Goal: Task Accomplishment & Management: Manage account settings

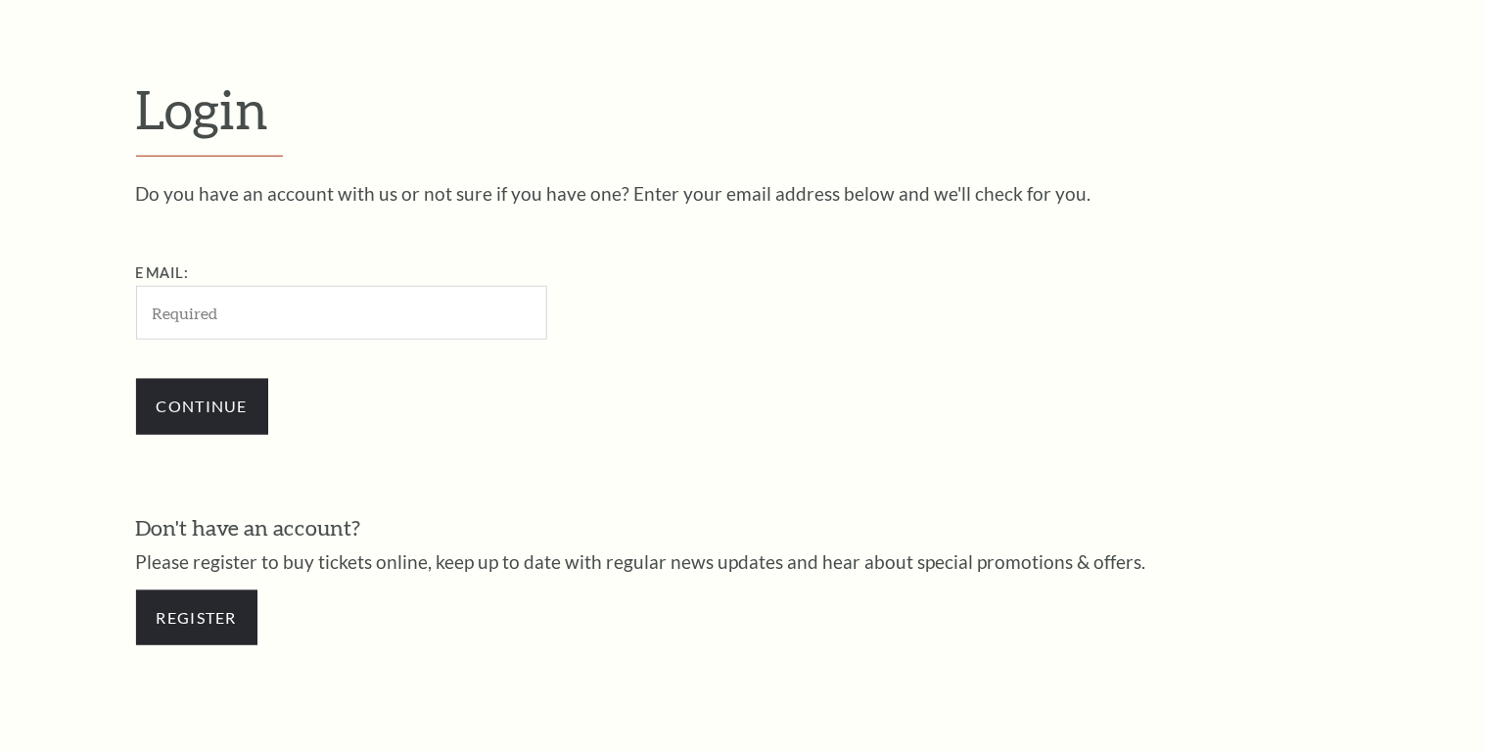
scroll to position [579, 0]
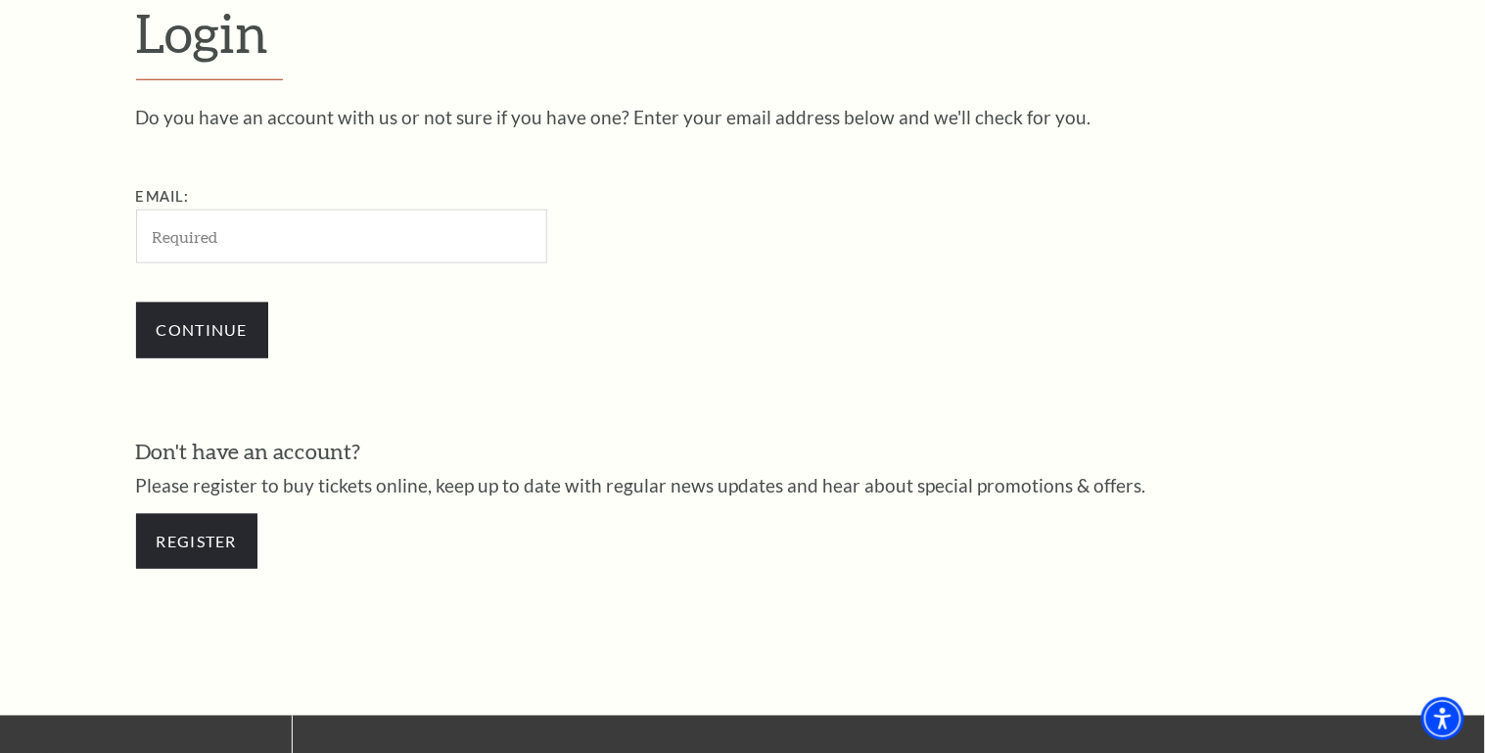
click at [246, 235] on input "Email:" at bounding box center [341, 237] width 411 height 54
type input "timv@aeroselectpartners.com"
click at [224, 324] on input "Continue" at bounding box center [202, 330] width 132 height 55
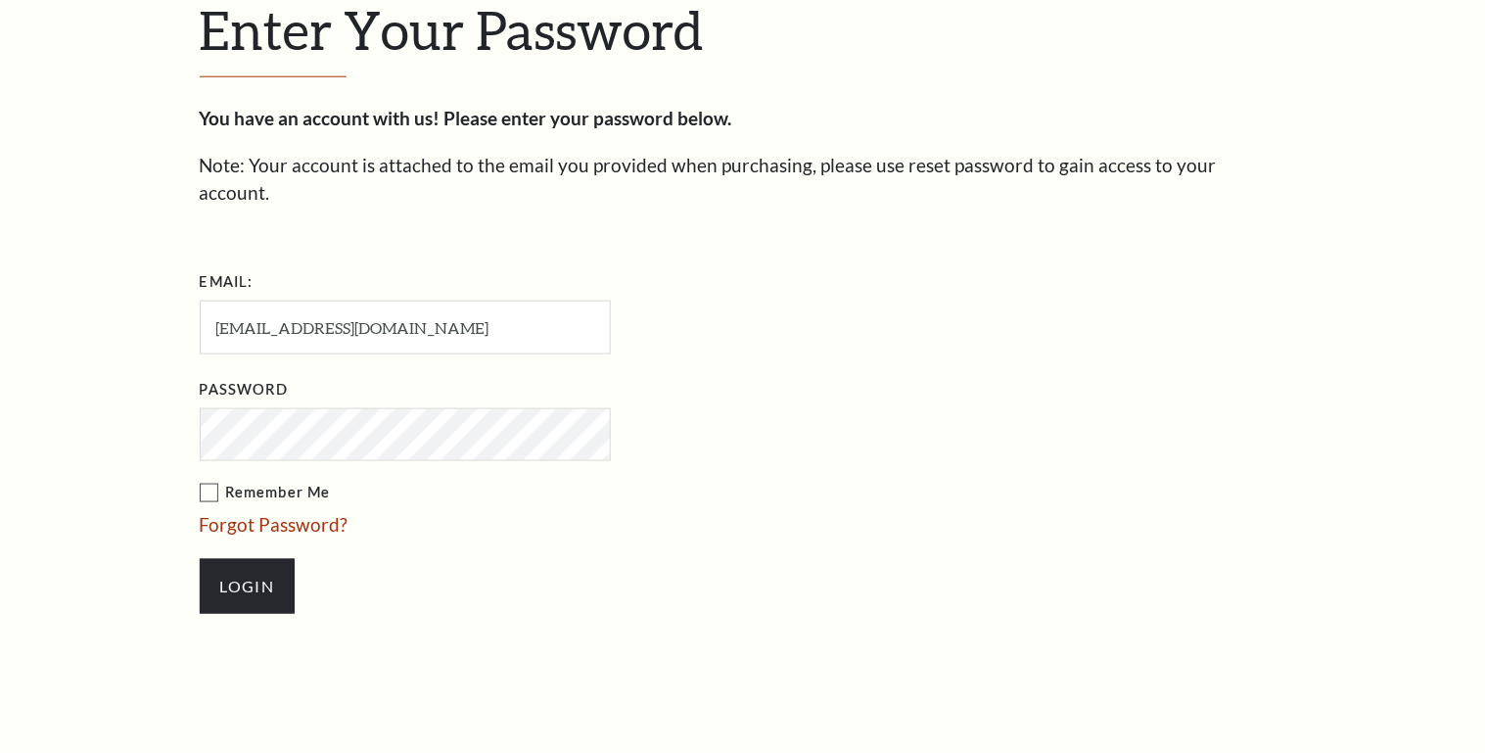
scroll to position [597, 0]
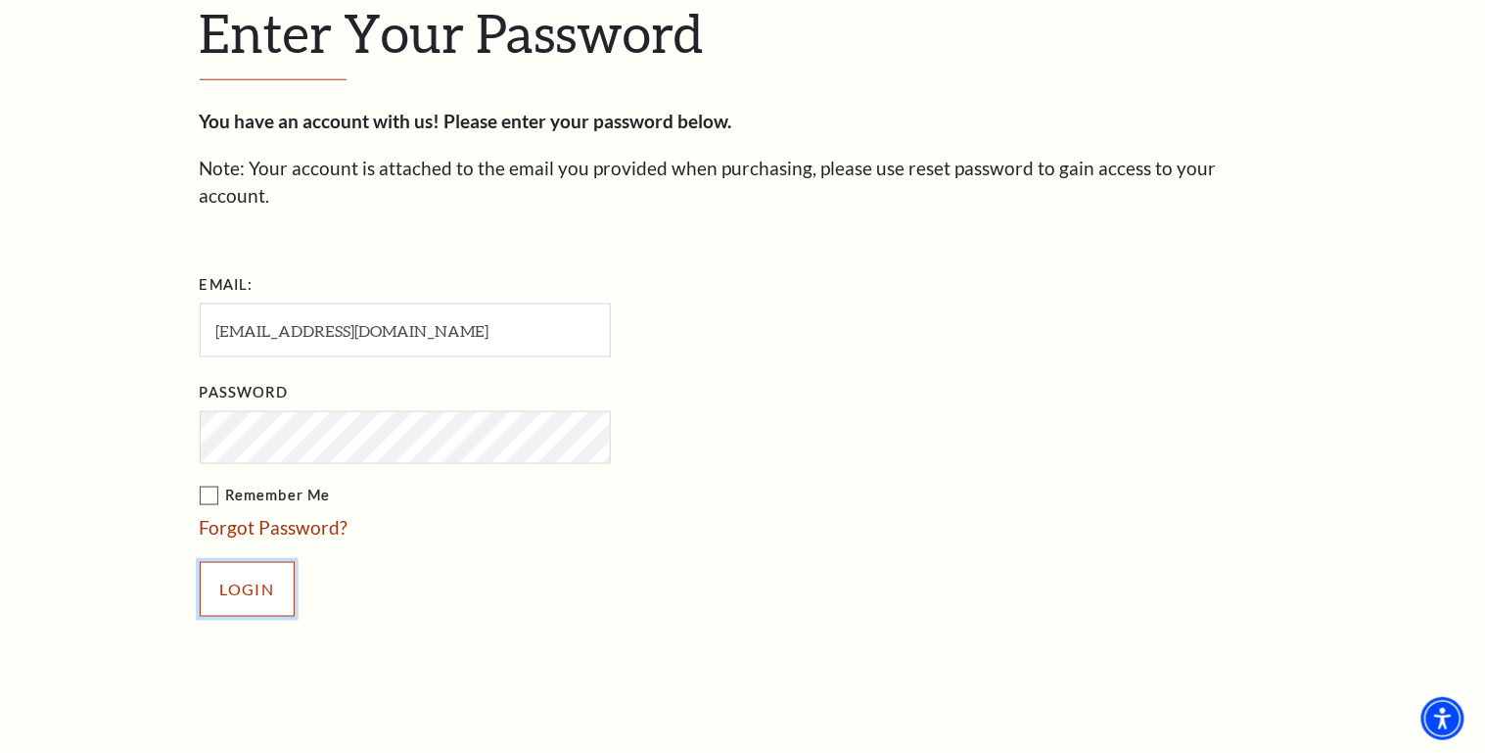
click at [253, 563] on input "Login" at bounding box center [247, 589] width 95 height 55
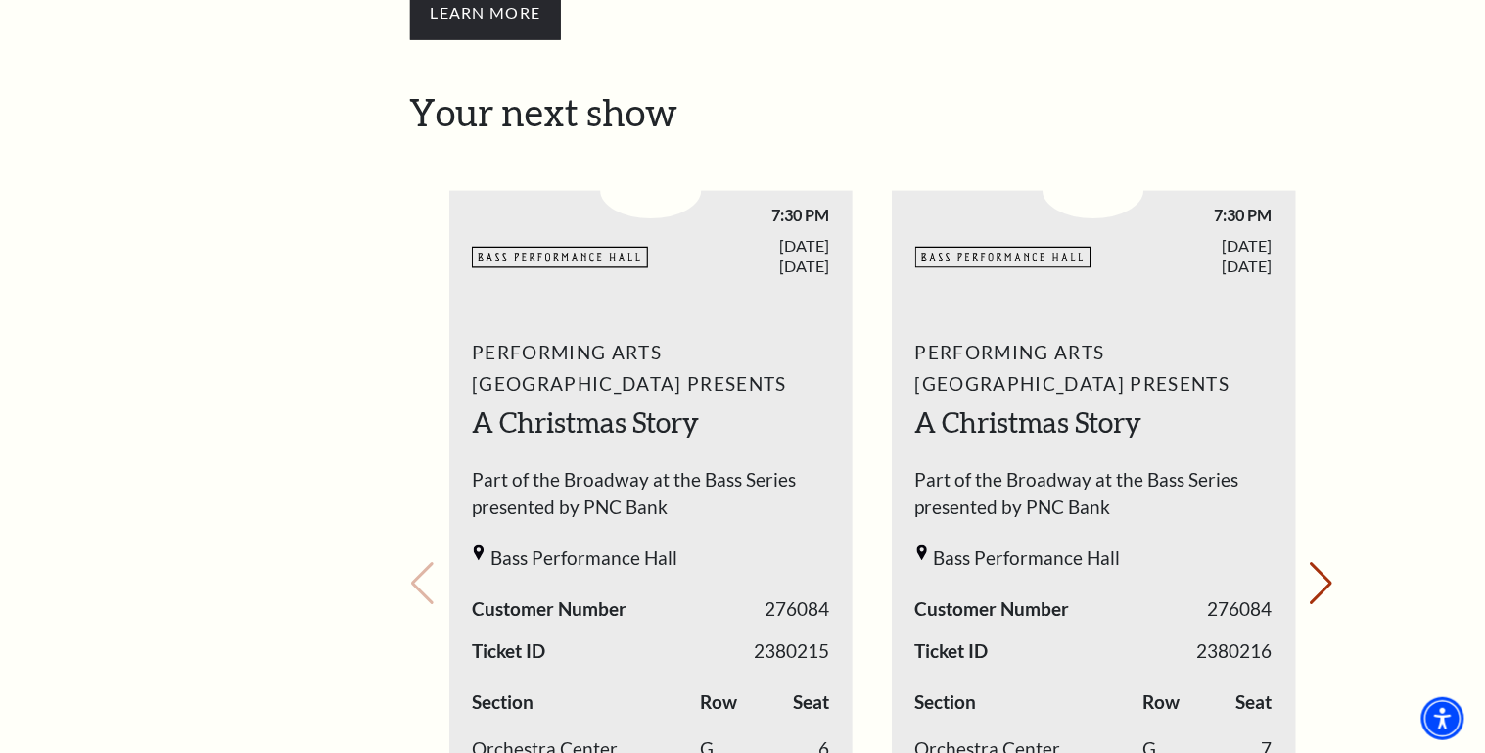
scroll to position [627, 0]
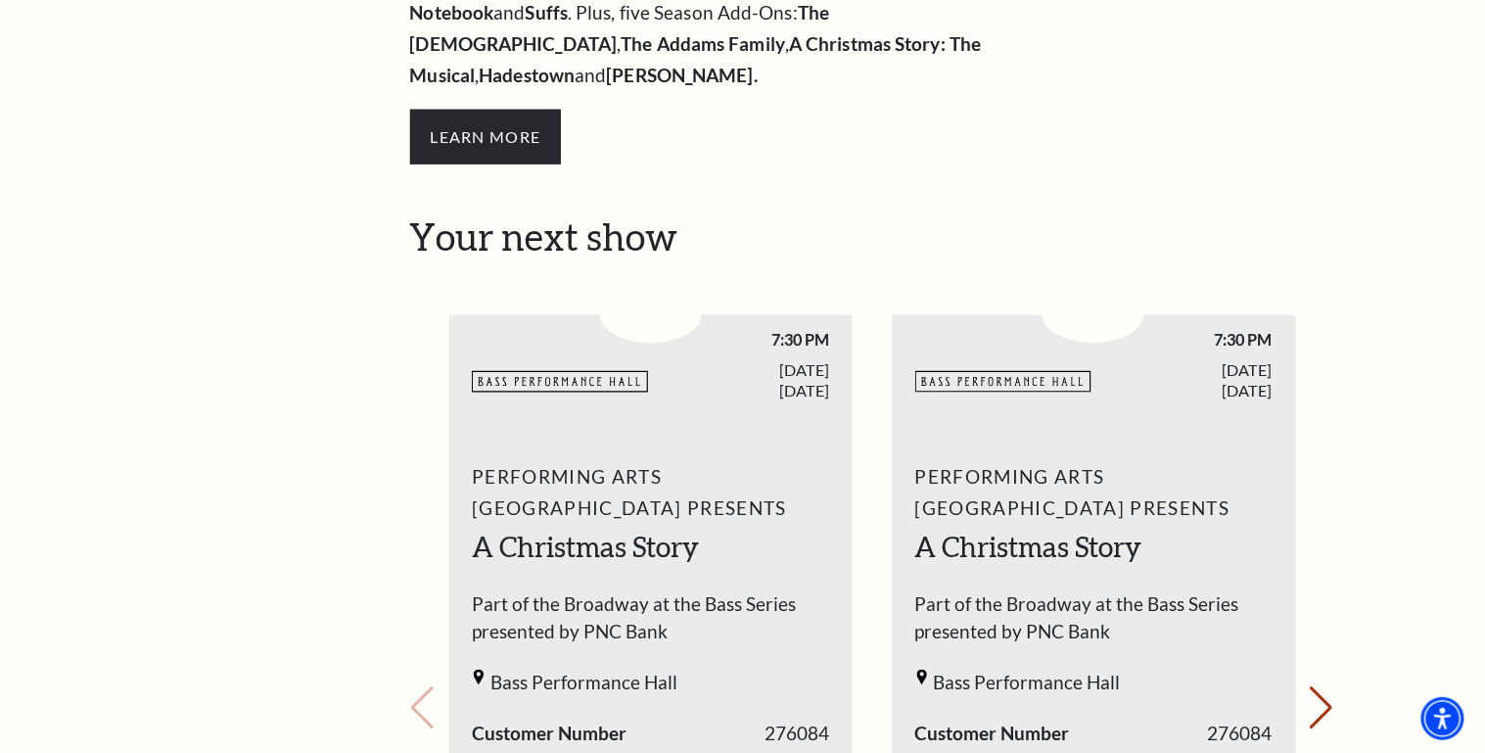
click at [599, 528] on h2 "A Christmas Story" at bounding box center [650, 547] width 357 height 39
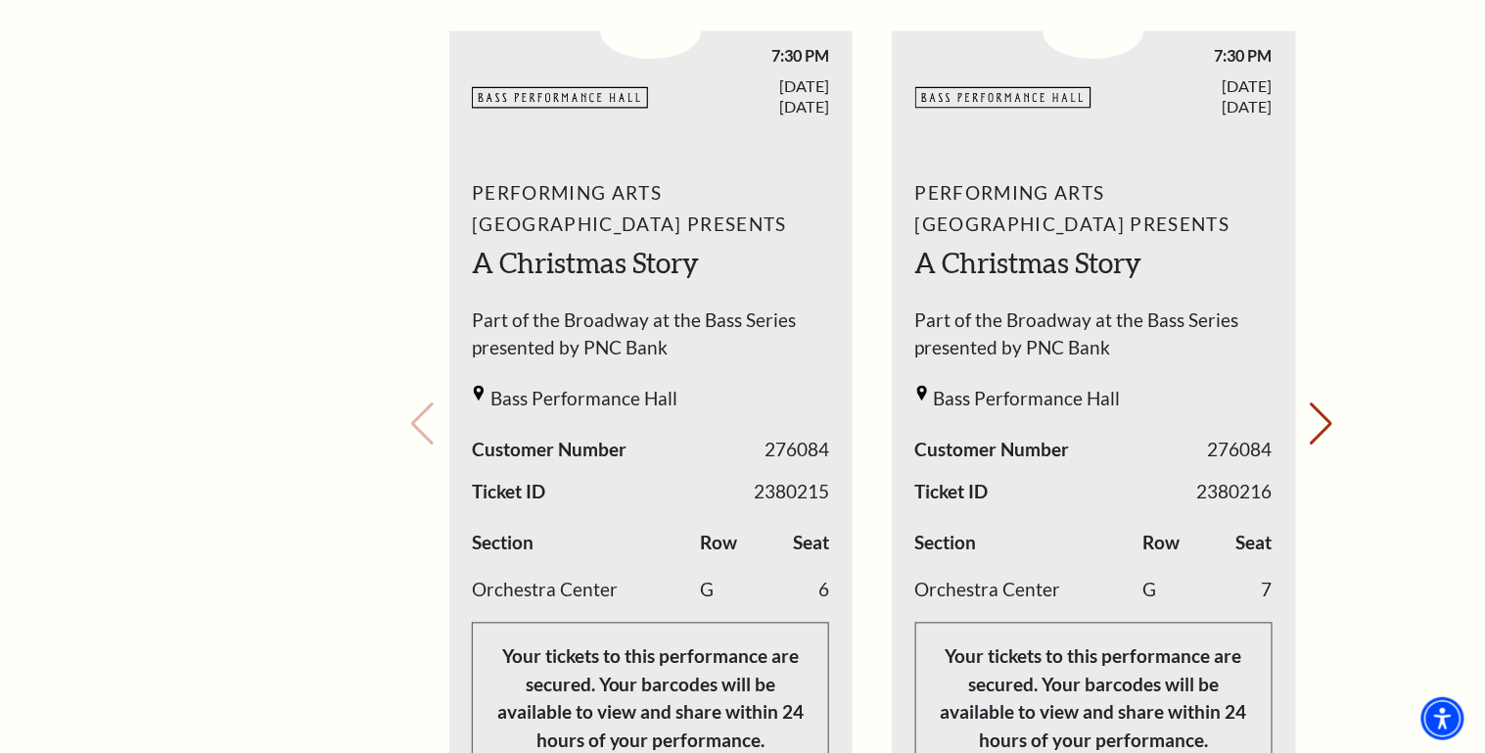
scroll to position [1018, 0]
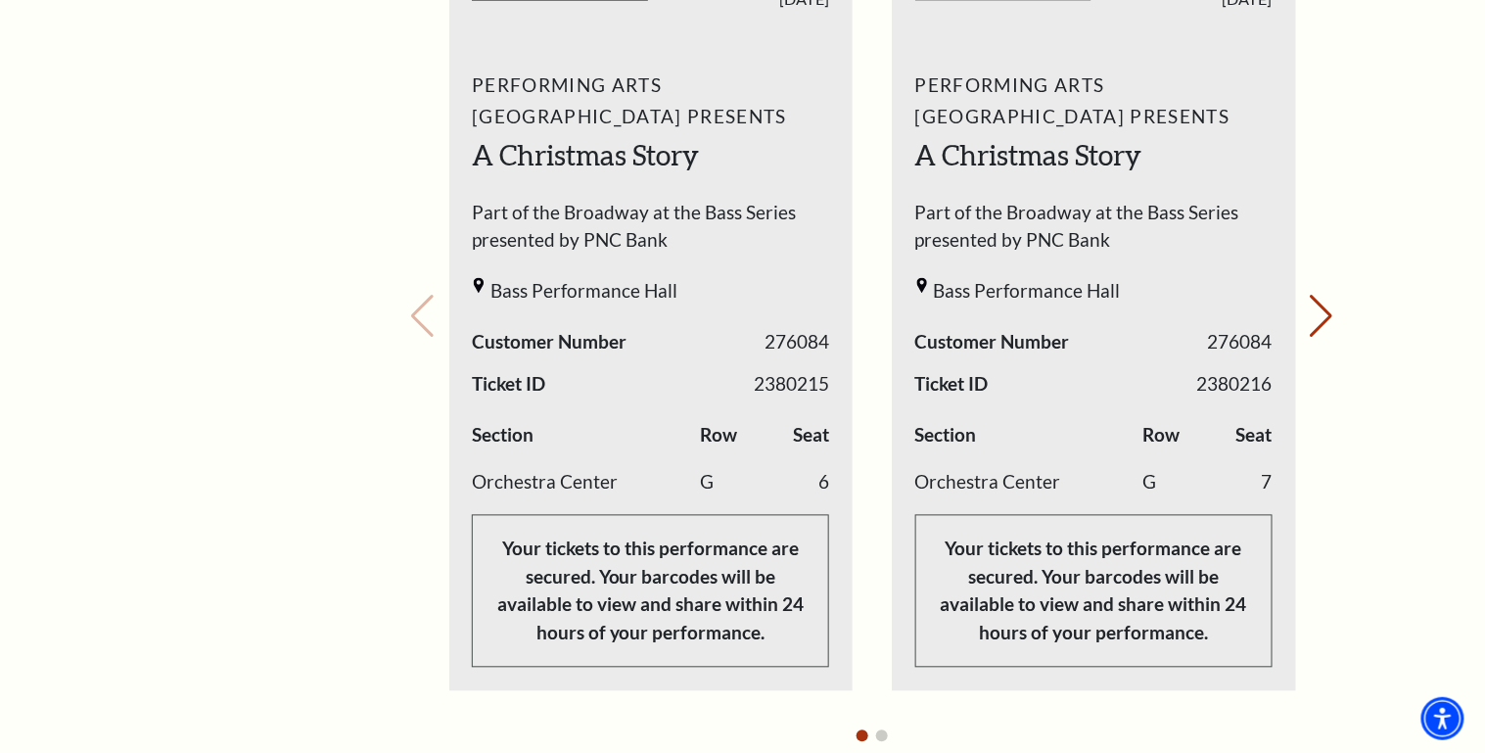
click at [536, 390] on div "Performing Arts Fort Worth Presents A Christmas Story Part of the Broadway at t…" at bounding box center [651, 369] width 404 height 627
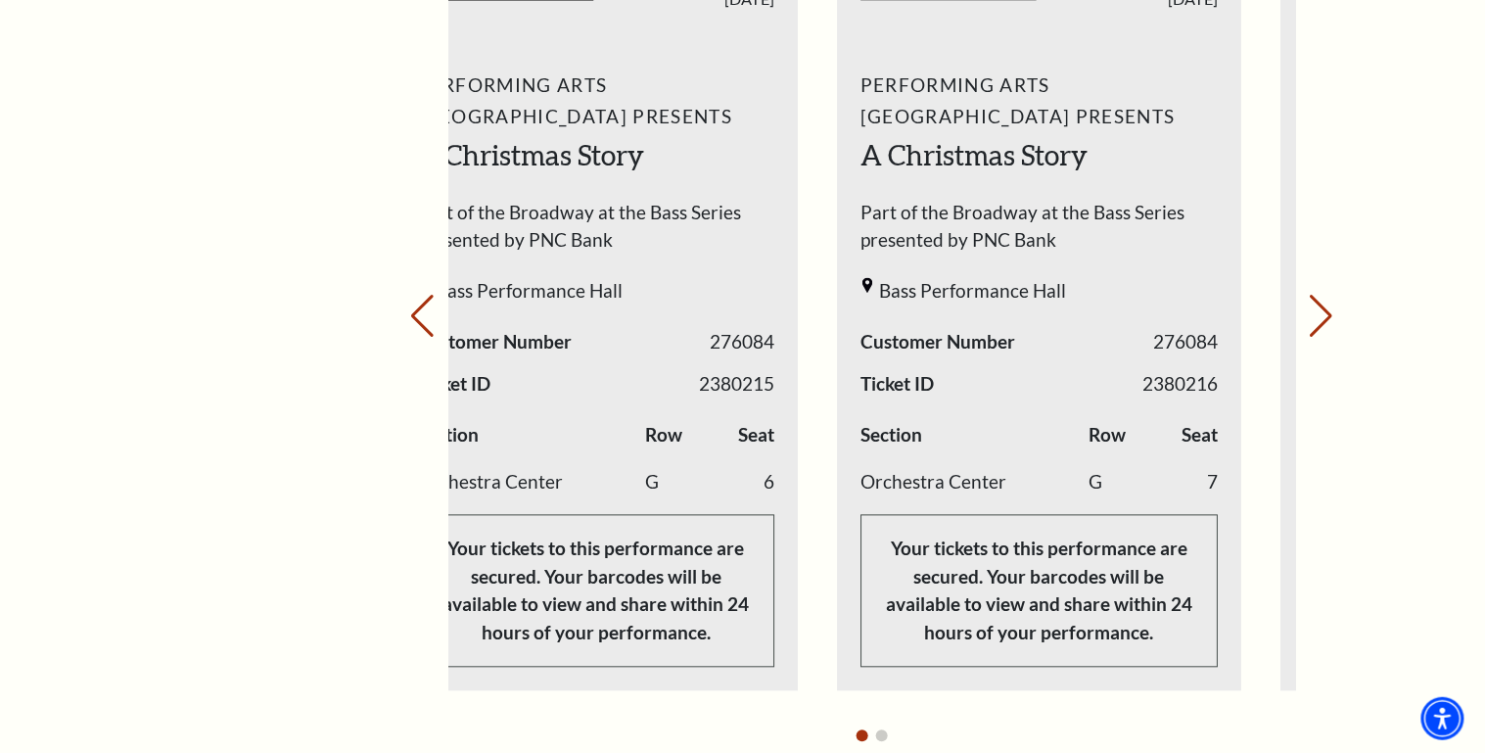
click at [704, 367] on div "Performing Arts Fort Worth Presents A Christmas Story Part of the Broadway at t…" at bounding box center [597, 369] width 404 height 627
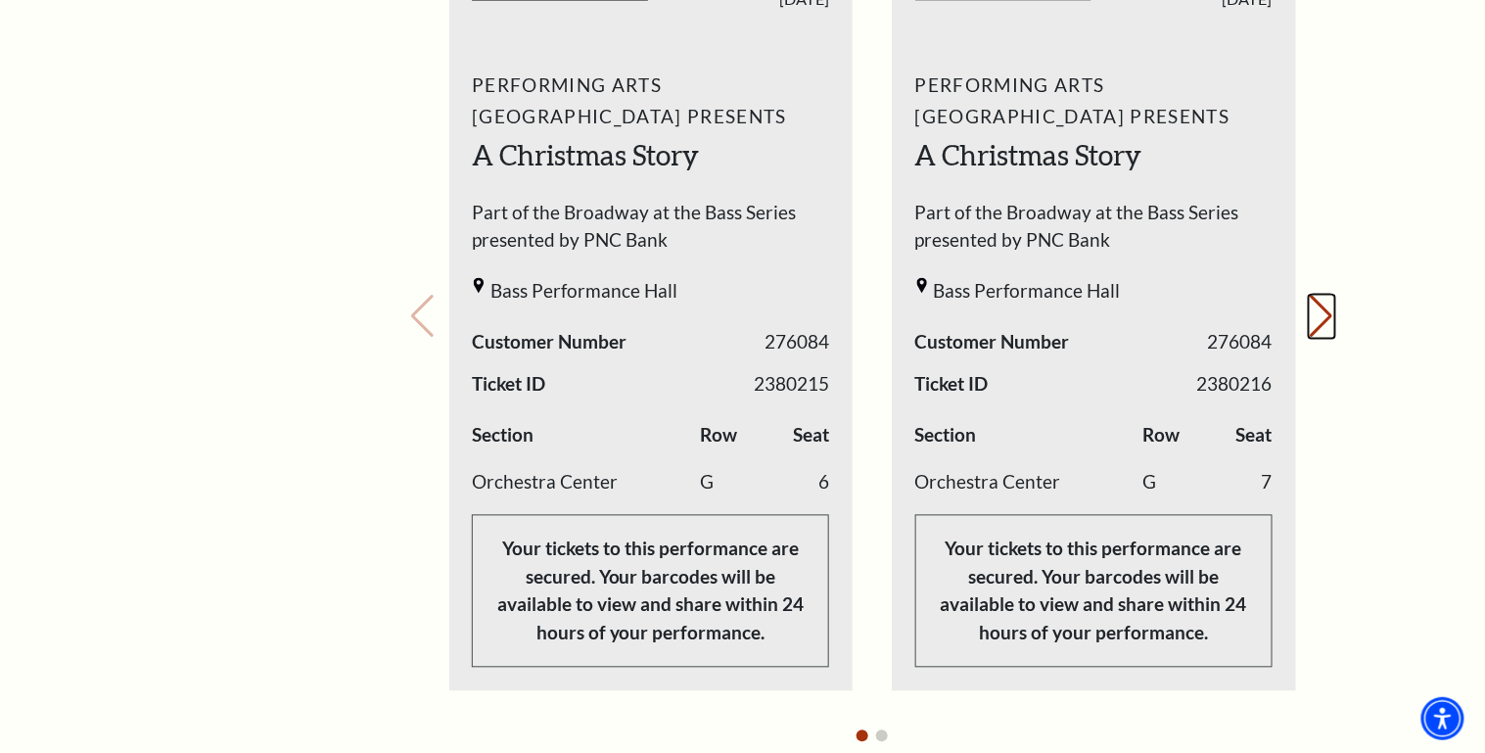
click at [1318, 296] on button "Next slide." at bounding box center [1322, 317] width 26 height 43
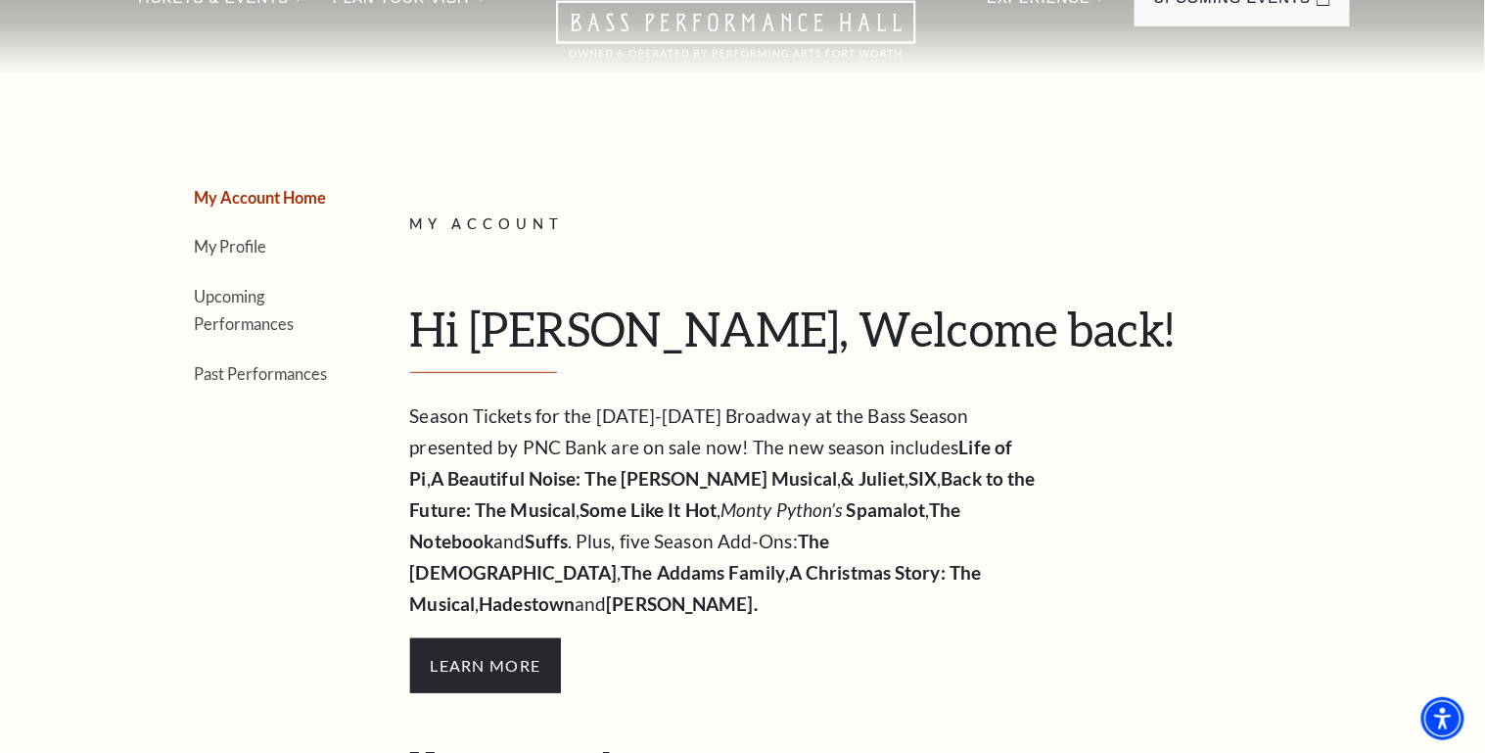
scroll to position [0, 0]
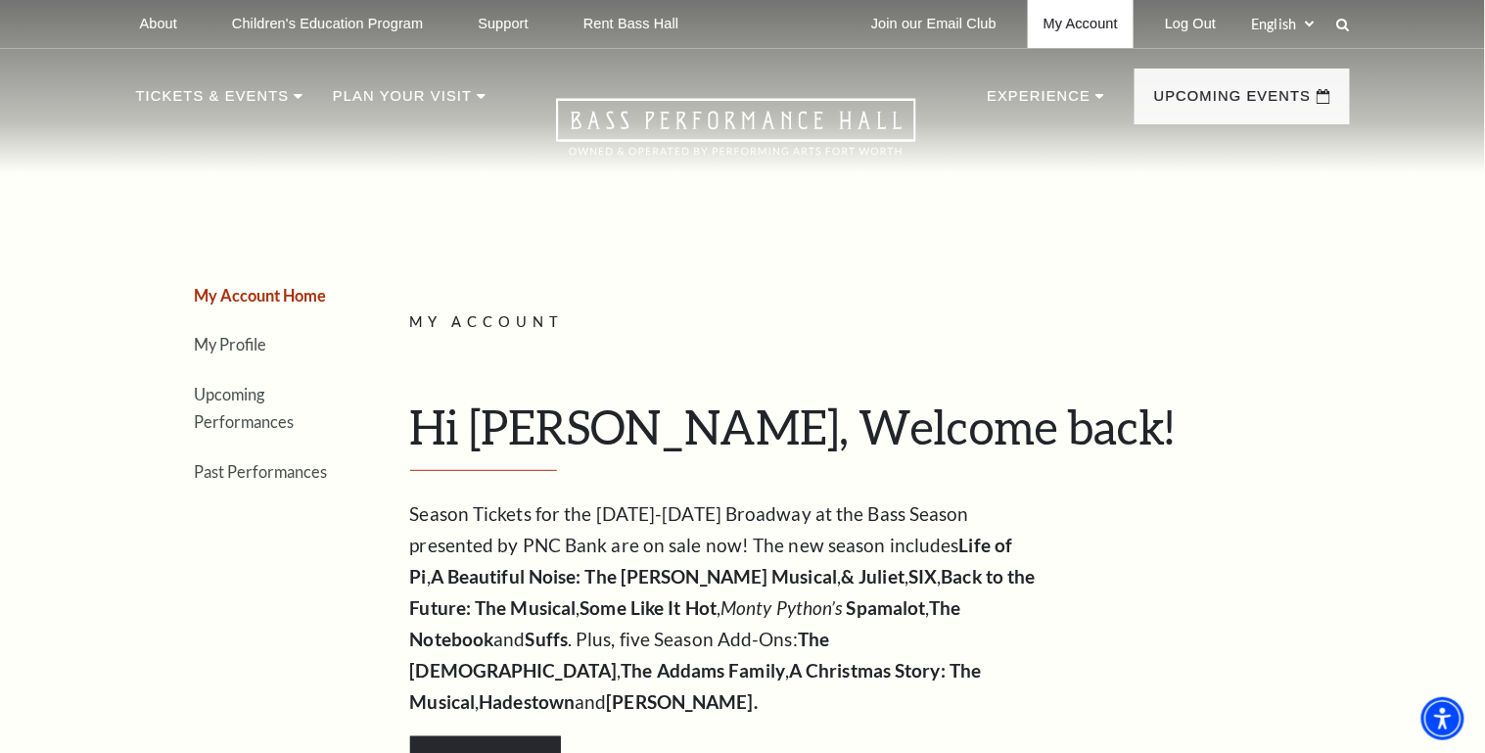
click at [1095, 24] on link "My Account" at bounding box center [1081, 24] width 106 height 48
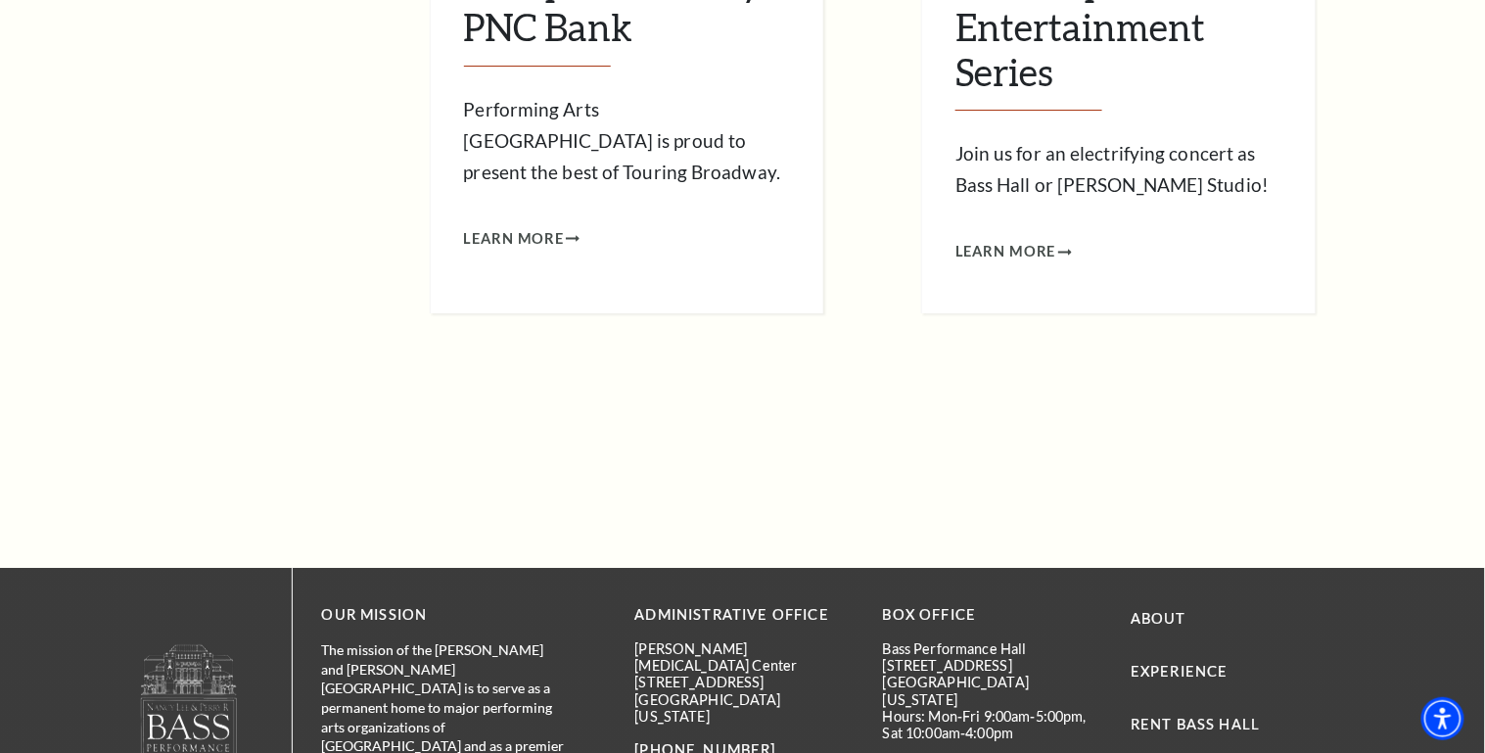
scroll to position [2428, 0]
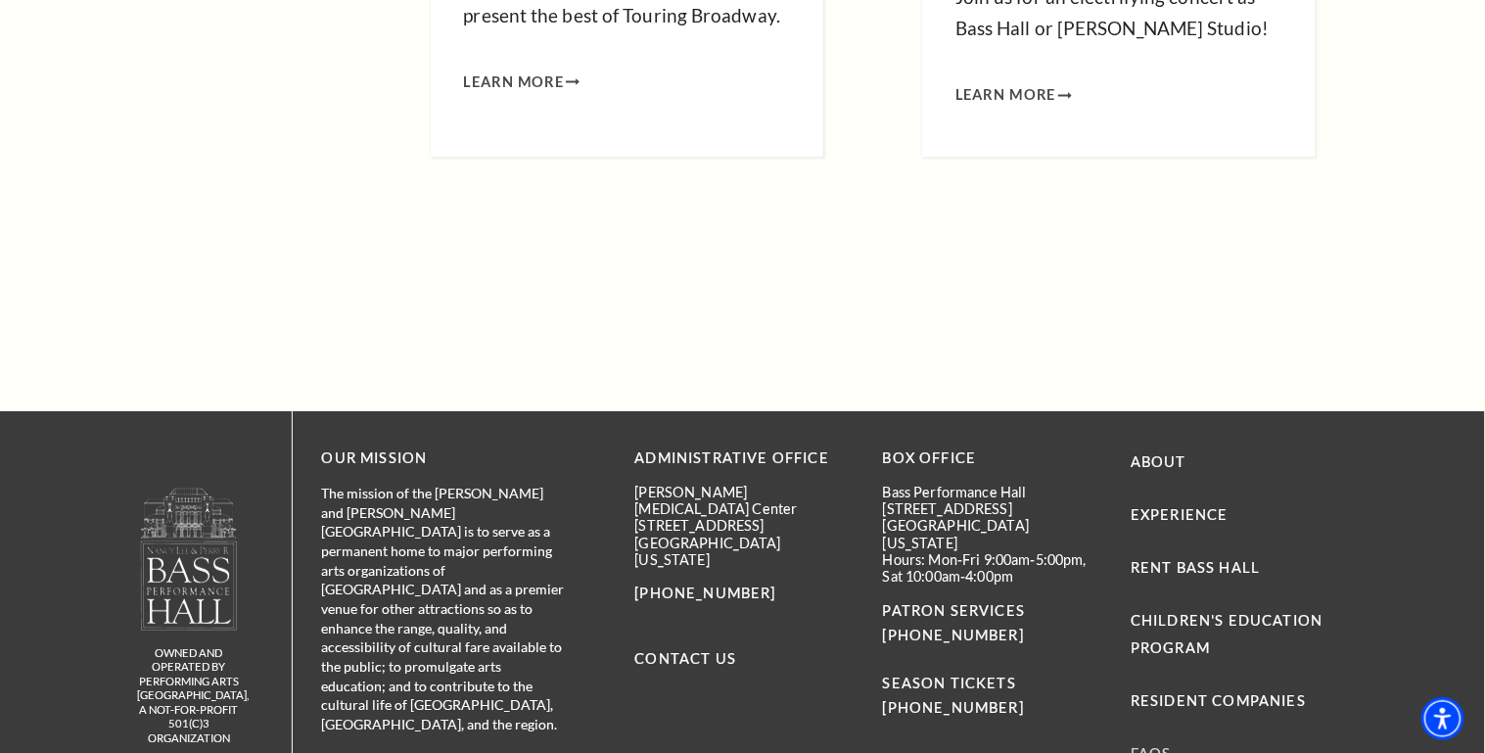
click at [1170, 745] on link "FAQs" at bounding box center [1151, 753] width 41 height 17
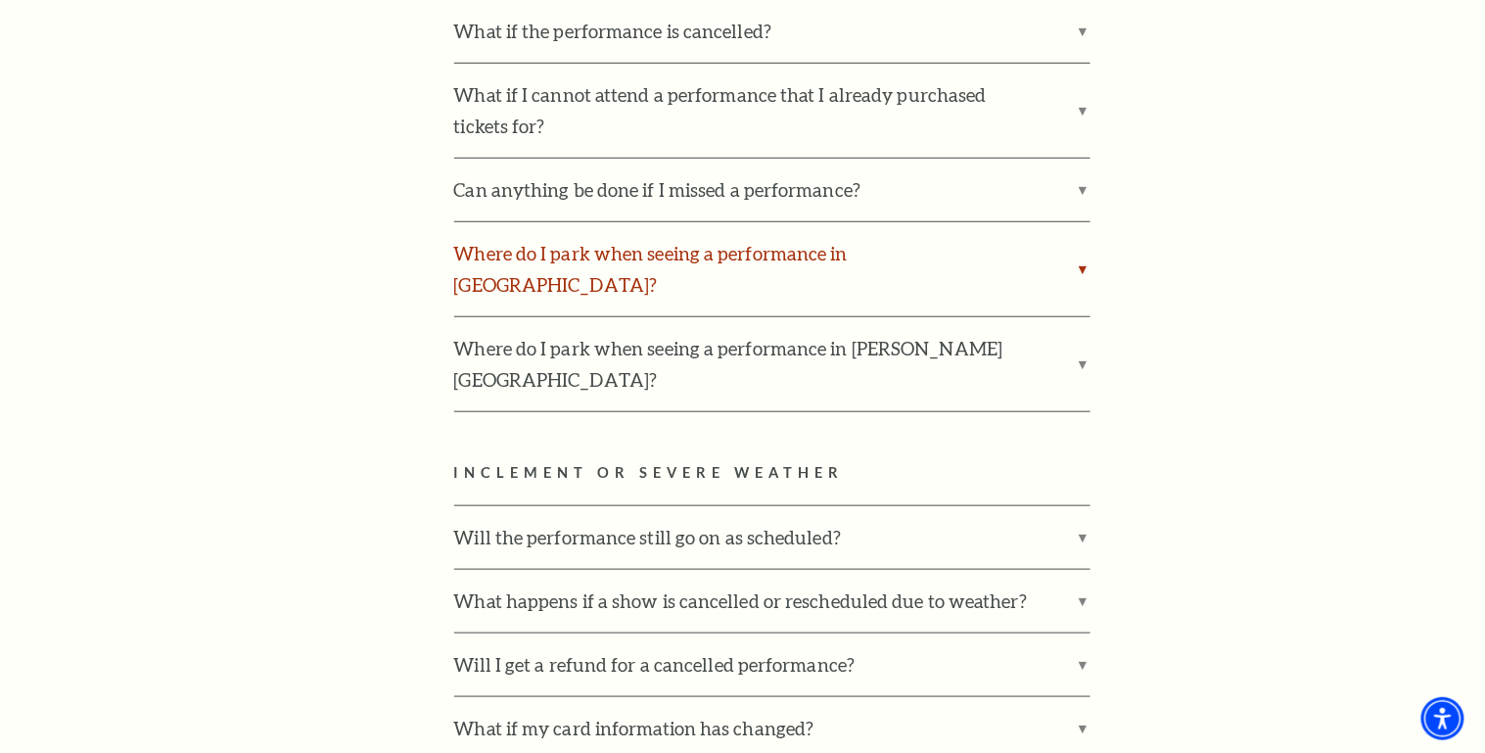
scroll to position [2428, 0]
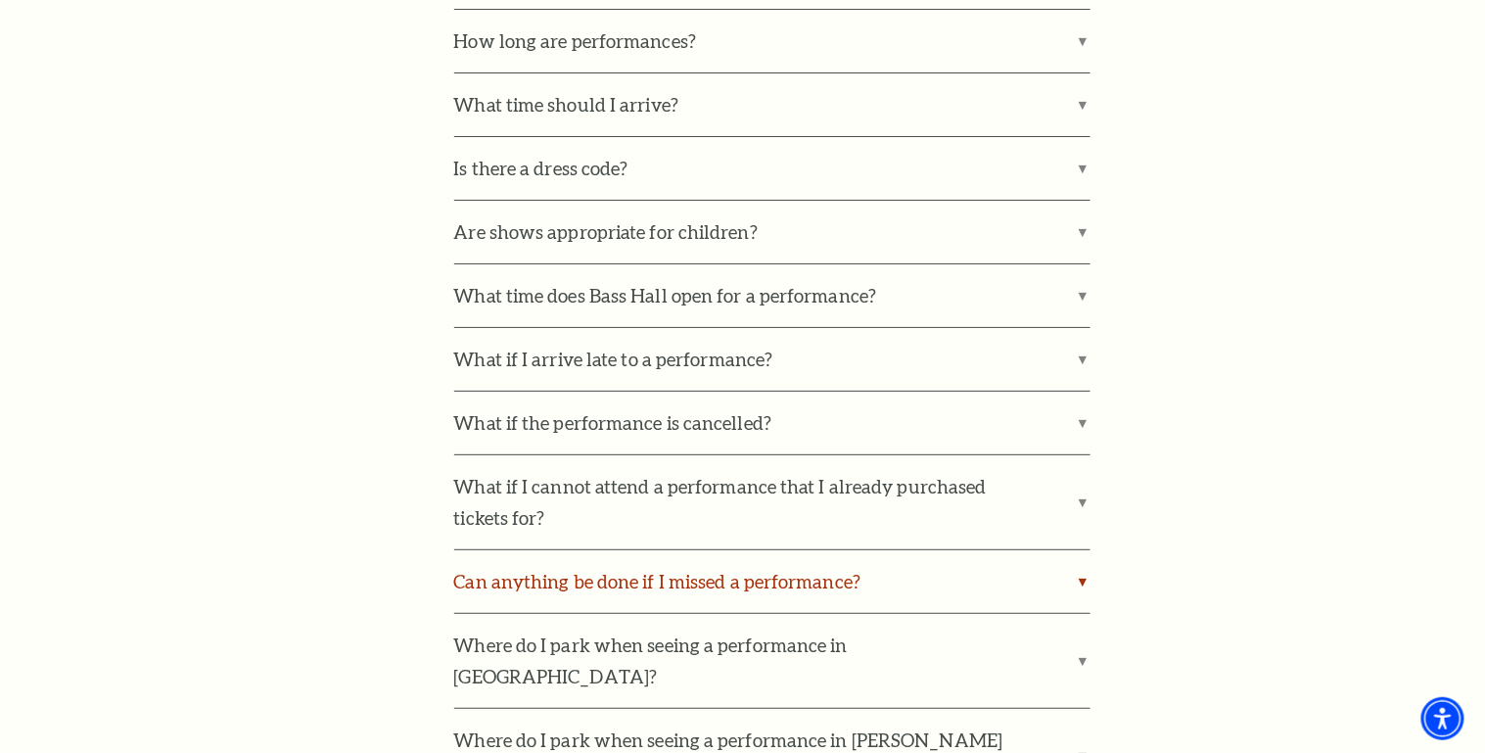
click at [1090, 550] on label "Can anything be done if I missed a performance?" at bounding box center [772, 581] width 636 height 63
click at [0, 0] on input "Can anything be done if I missed a performance?" at bounding box center [0, 0] width 0 height 0
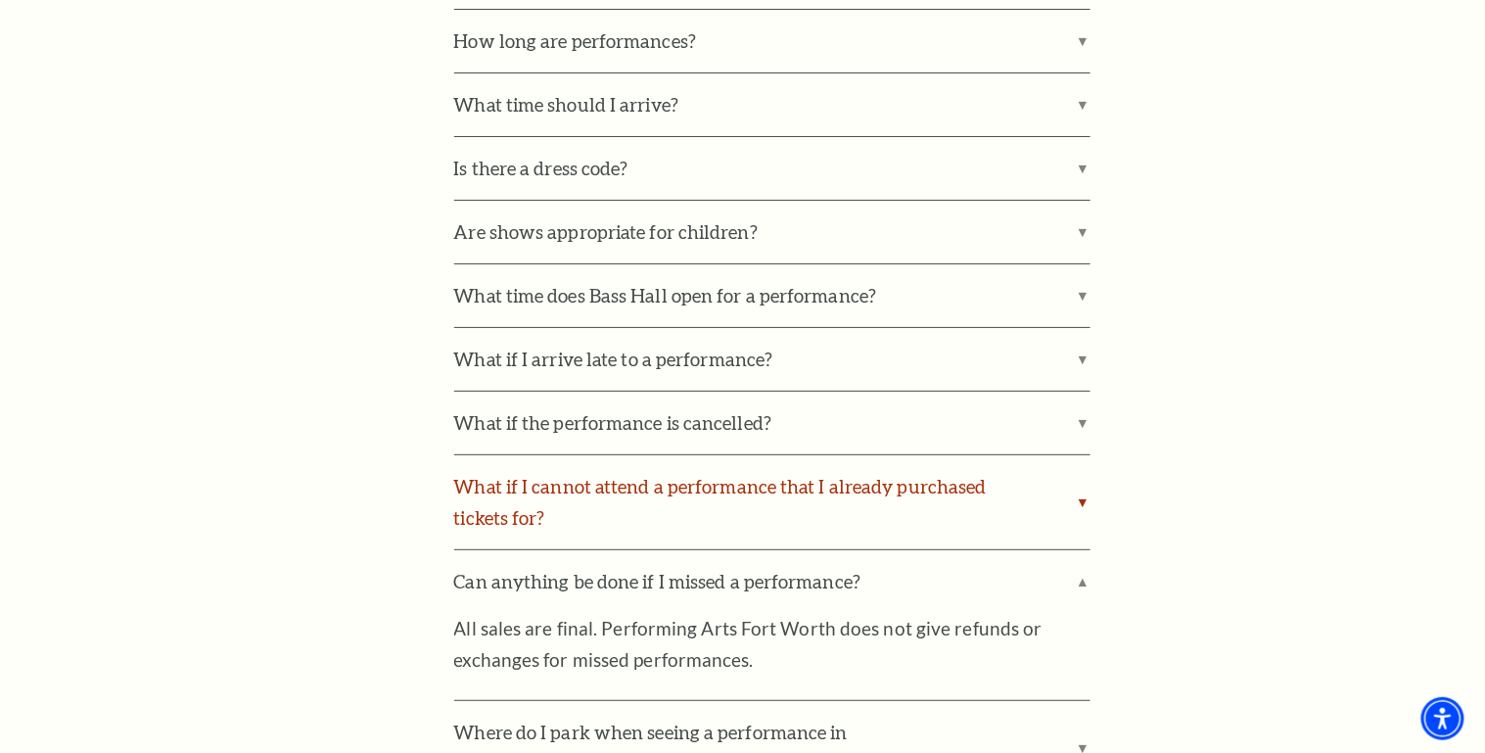
click at [1087, 466] on label "What if I cannot attend a performance that I already purchased tickets for?" at bounding box center [772, 502] width 636 height 94
click at [0, 0] on input "What if I cannot attend a performance that I already purchased tickets for?" at bounding box center [0, 0] width 0 height 0
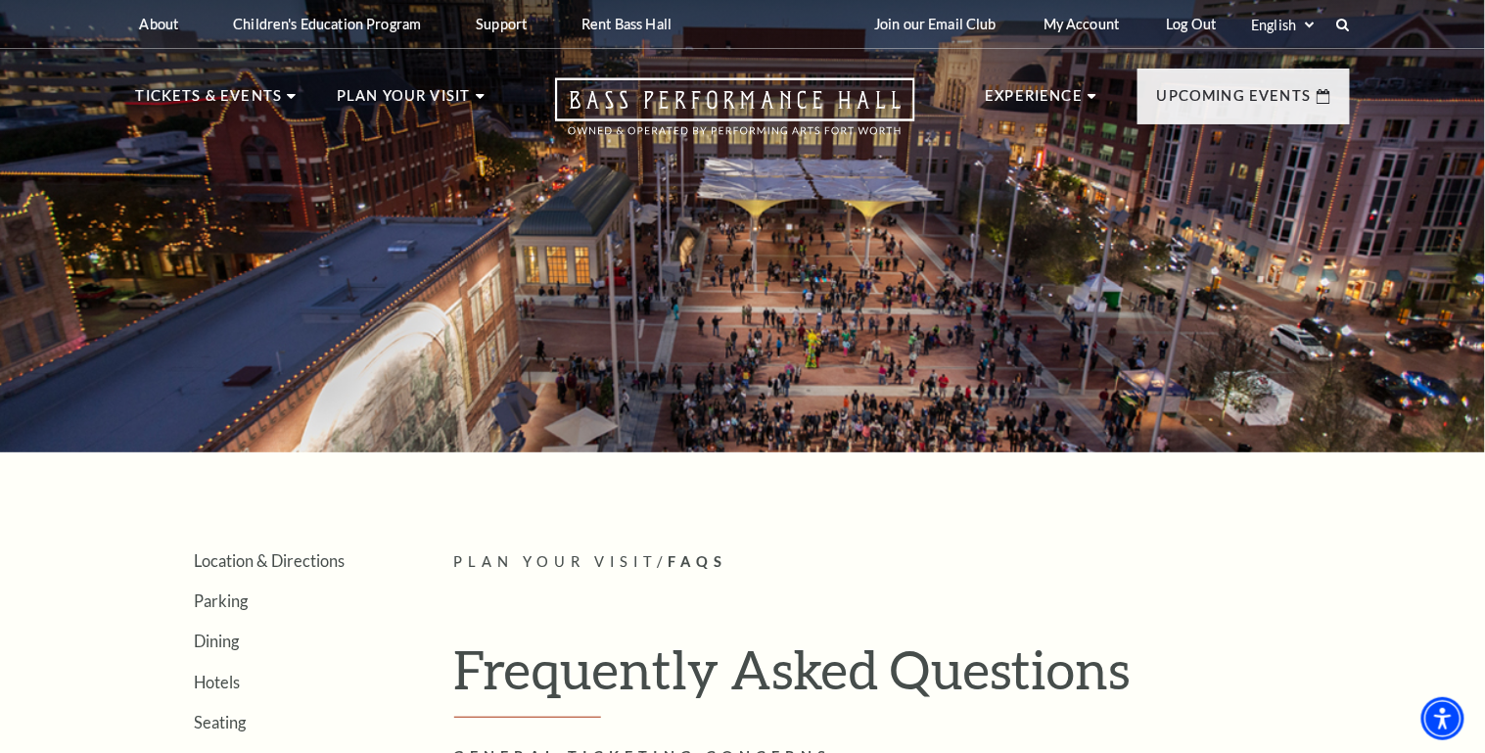
scroll to position [0, 0]
click at [1068, 28] on link "My Account" at bounding box center [1081, 24] width 107 height 48
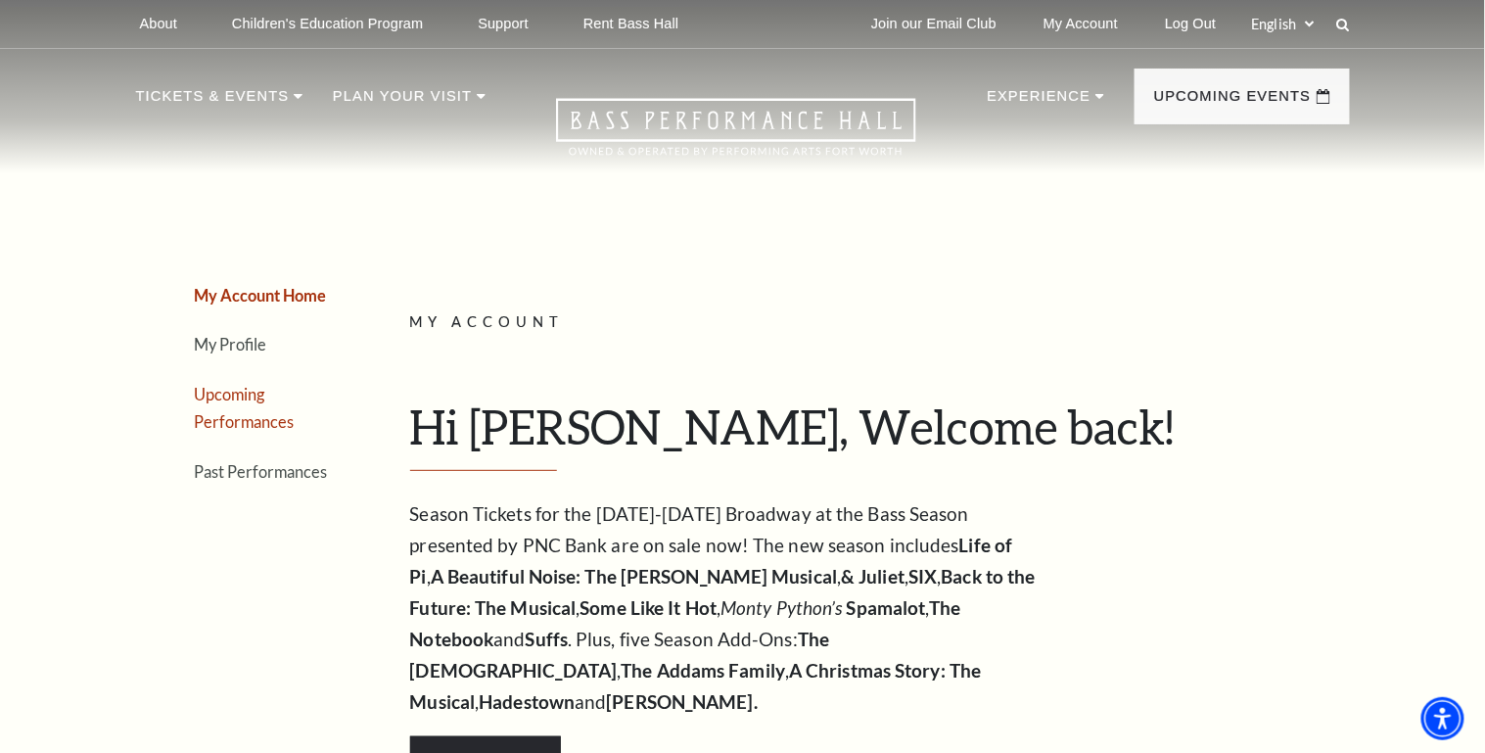
click at [231, 419] on link "Upcoming Performances" at bounding box center [245, 408] width 100 height 47
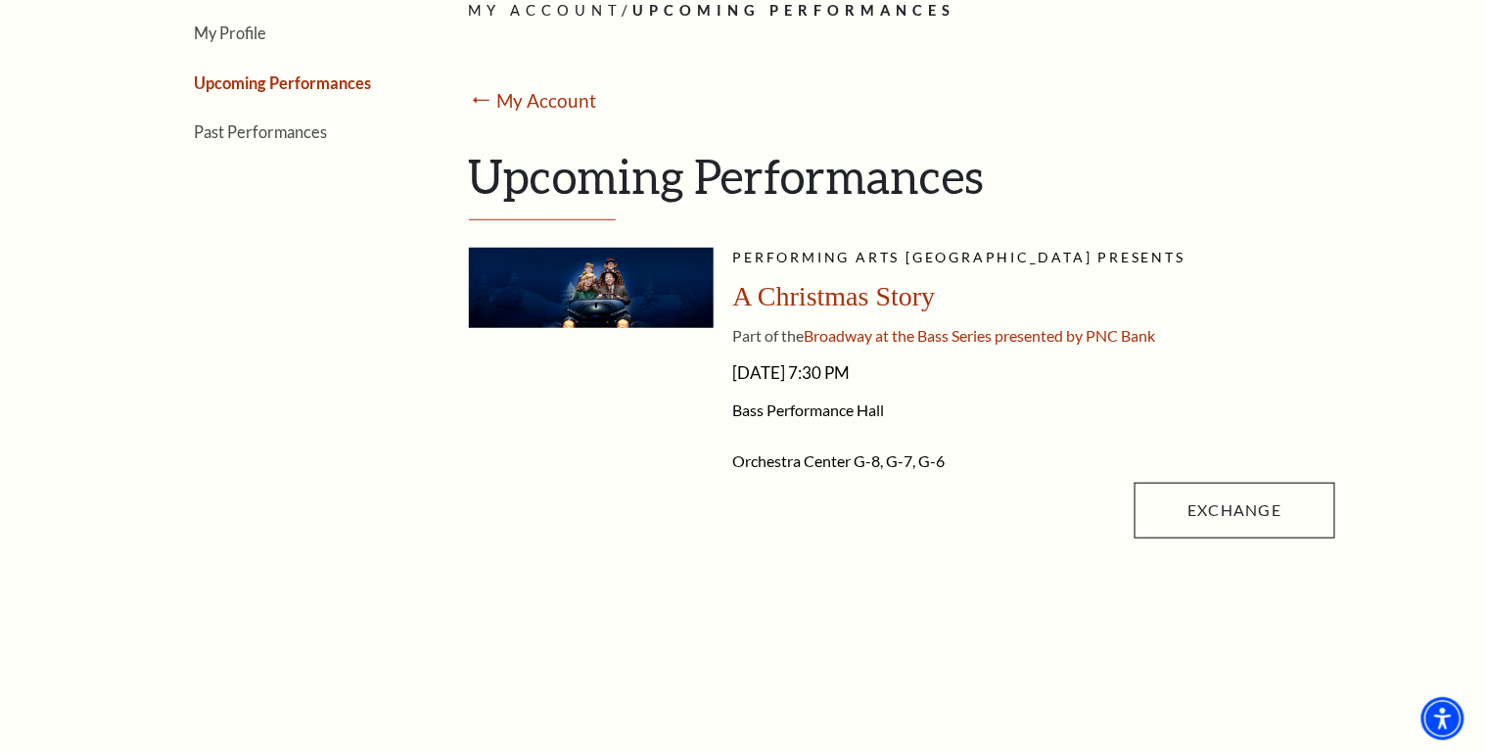
scroll to position [313, 0]
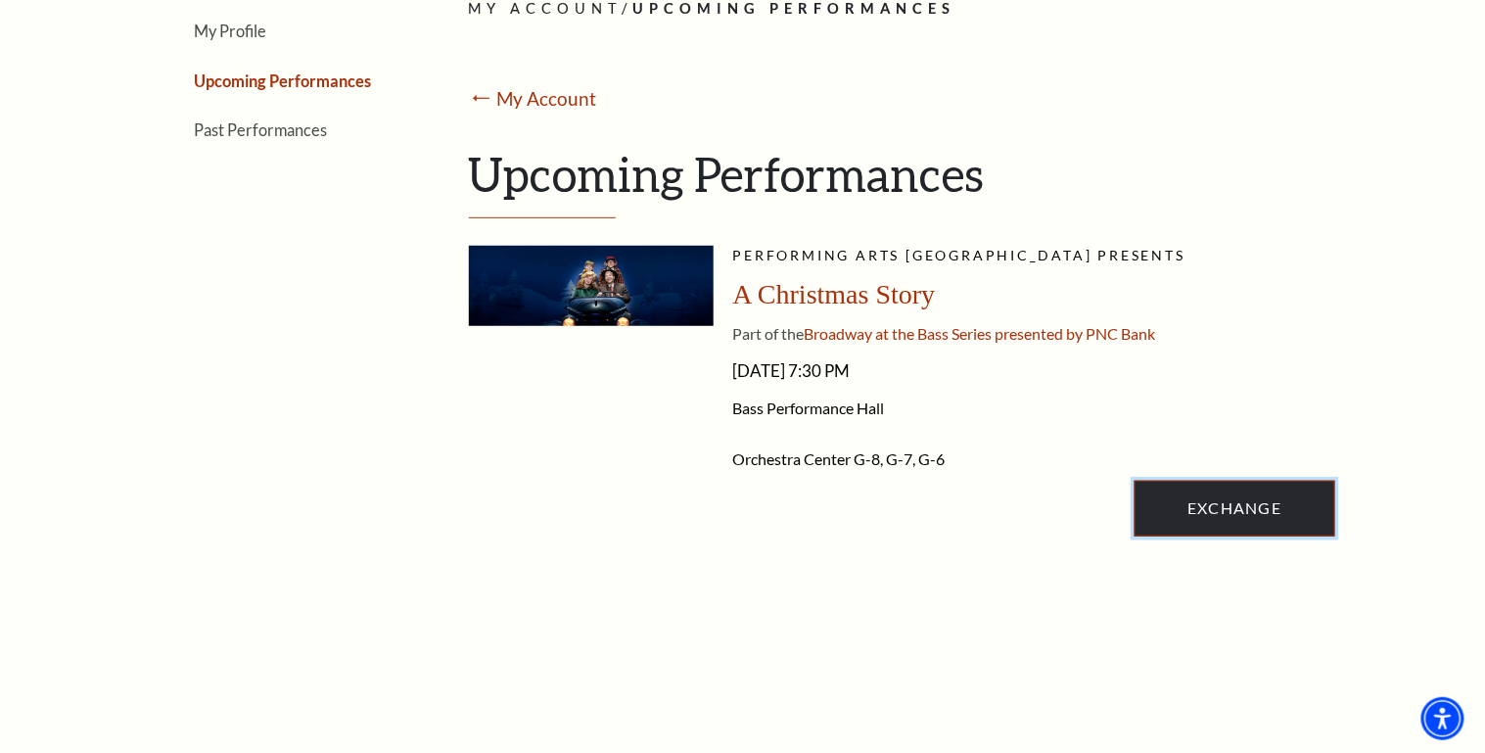
click at [1213, 509] on link "Exchange" at bounding box center [1235, 508] width 200 height 55
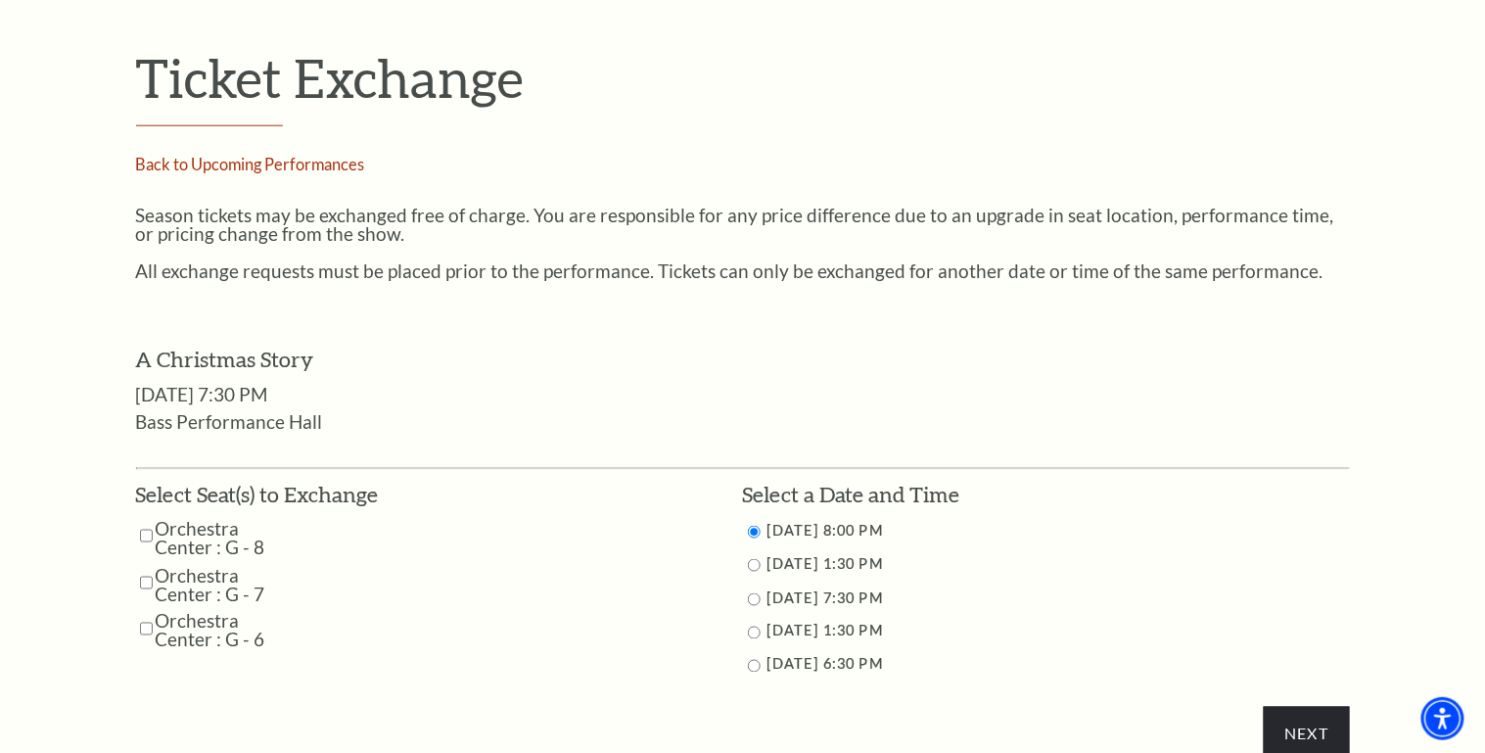
scroll to position [783, 0]
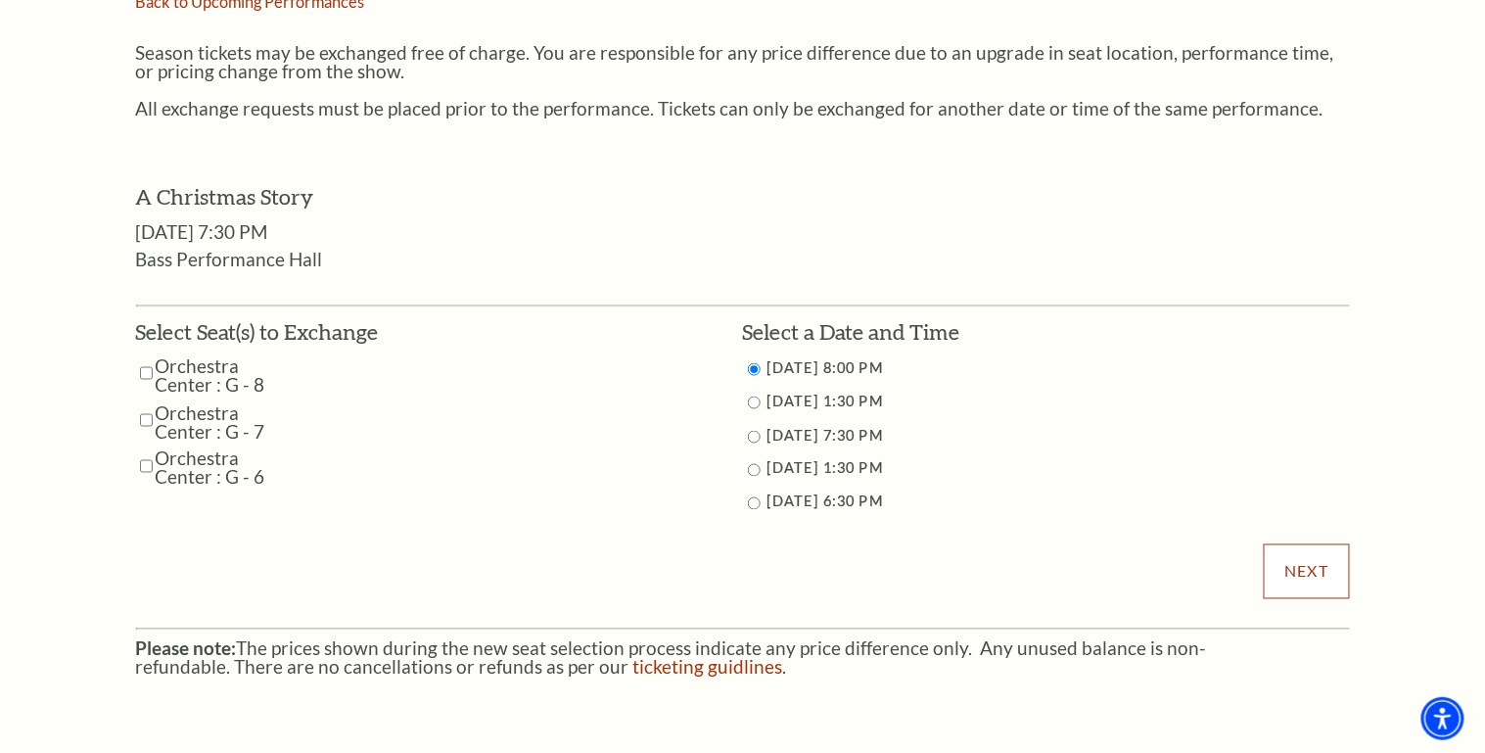
click at [1316, 565] on input "Next" at bounding box center [1306, 571] width 85 height 55
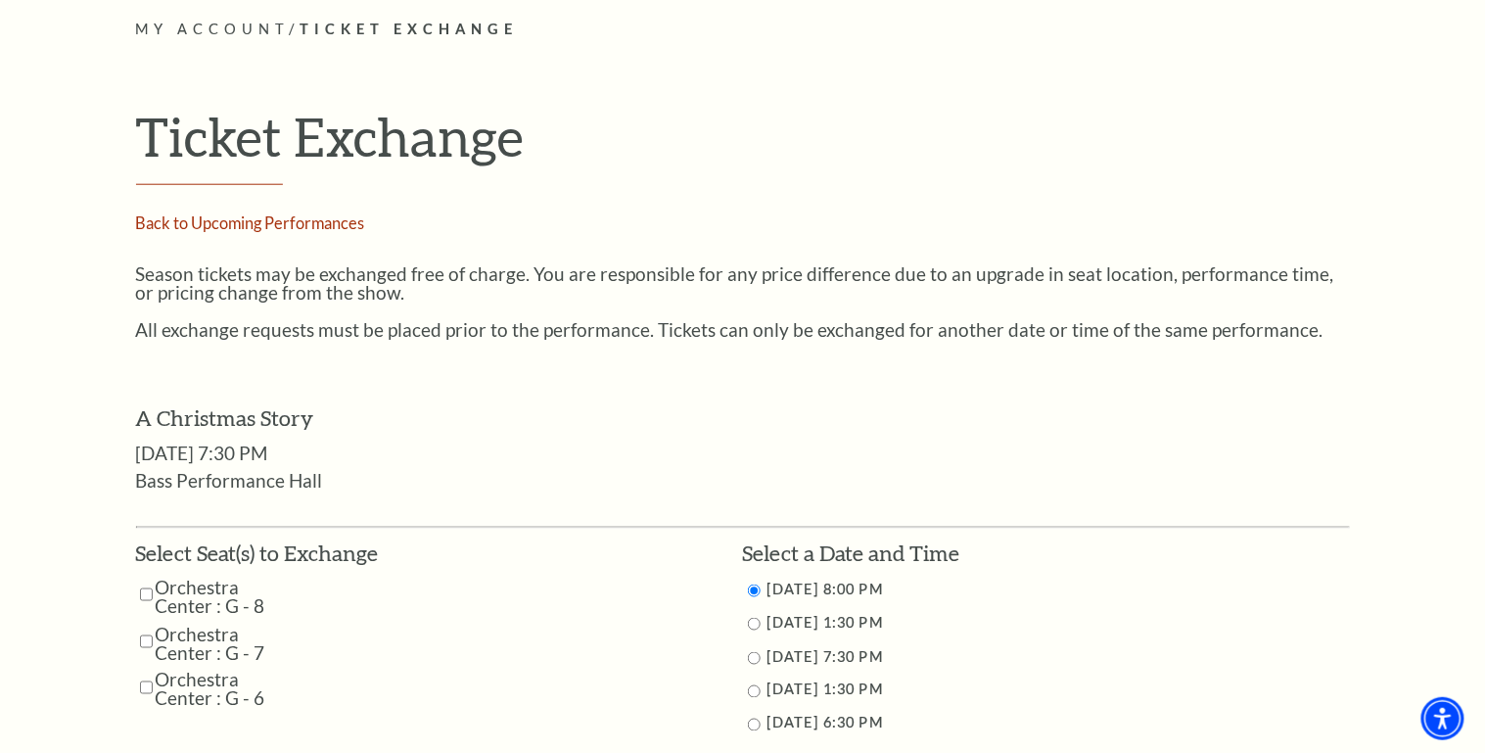
scroll to position [313, 0]
